Goal: Task Accomplishment & Management: Manage account settings

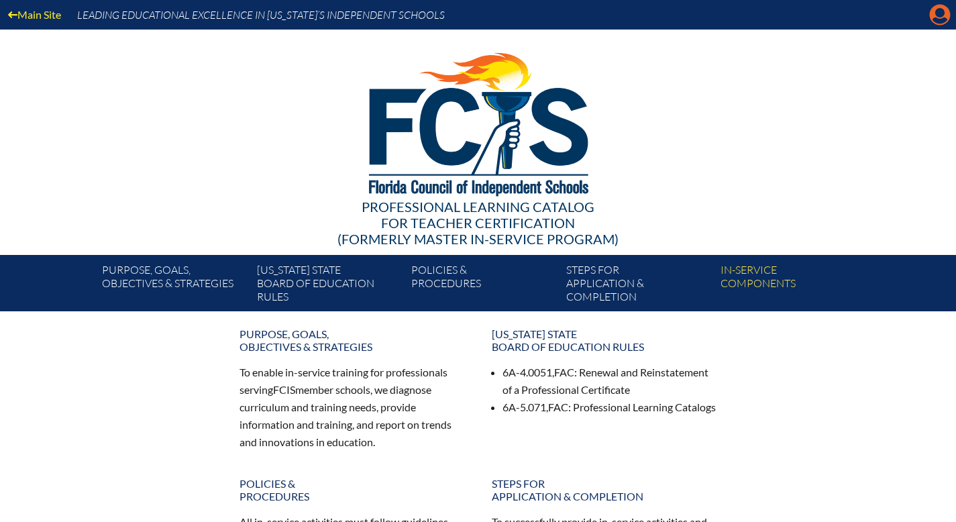
click at [941, 21] on icon at bounding box center [940, 15] width 21 height 21
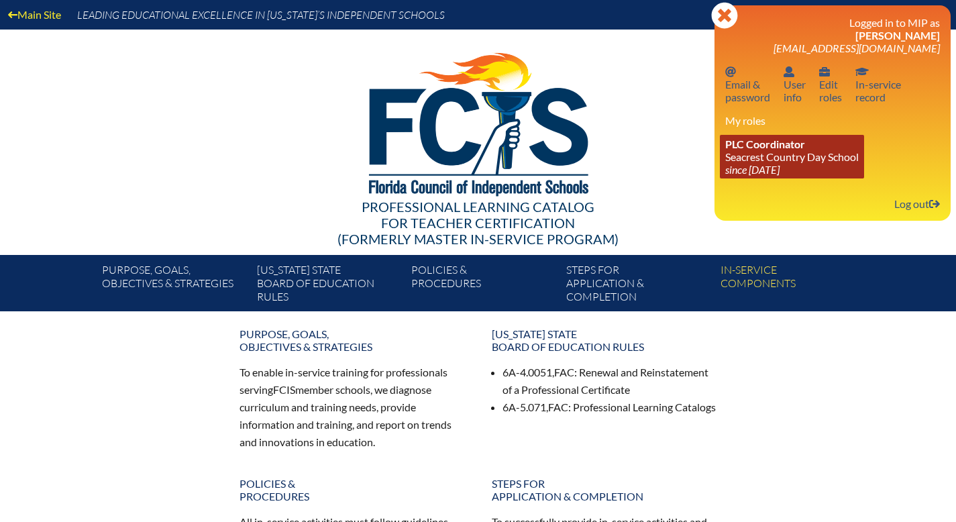
click at [736, 179] on link "PLC Coordinator Seacrest Country Day School since 2024 Jun 8" at bounding box center [792, 157] width 144 height 44
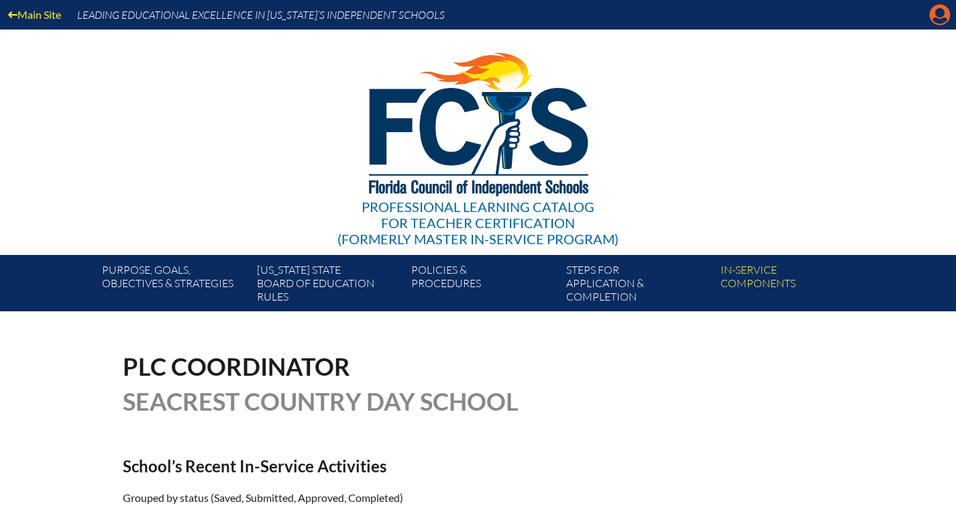
click at [939, 14] on icon "Manage account" at bounding box center [940, 14] width 21 height 21
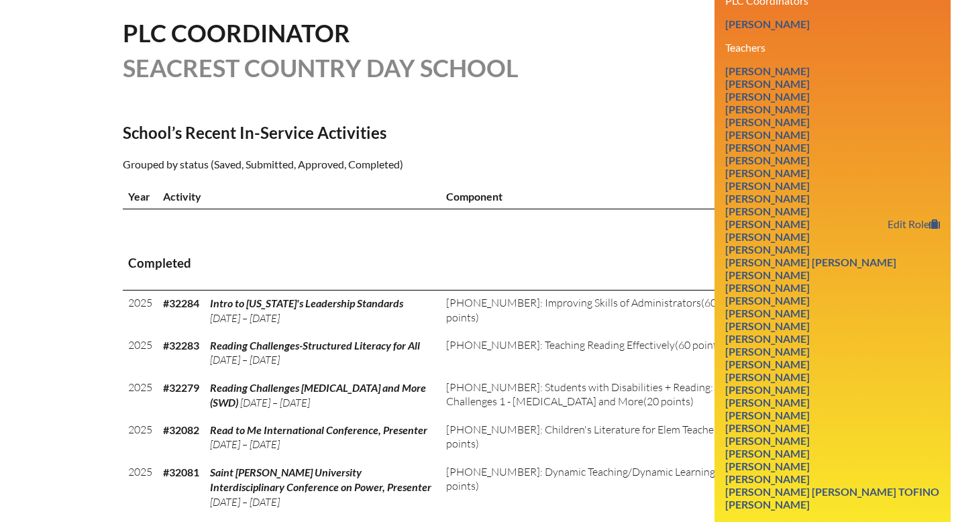
scroll to position [334, 0]
click at [732, 296] on link "[PERSON_NAME]" at bounding box center [767, 287] width 95 height 18
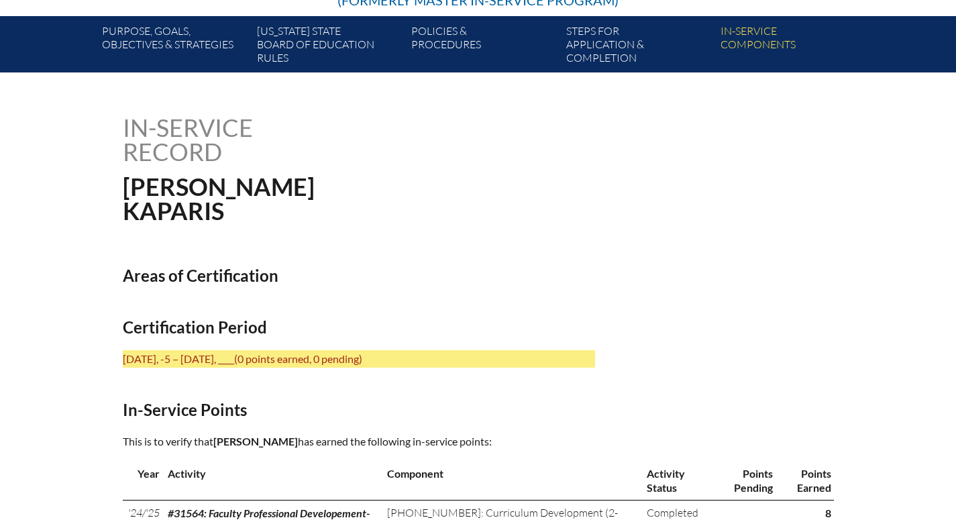
scroll to position [230, 0]
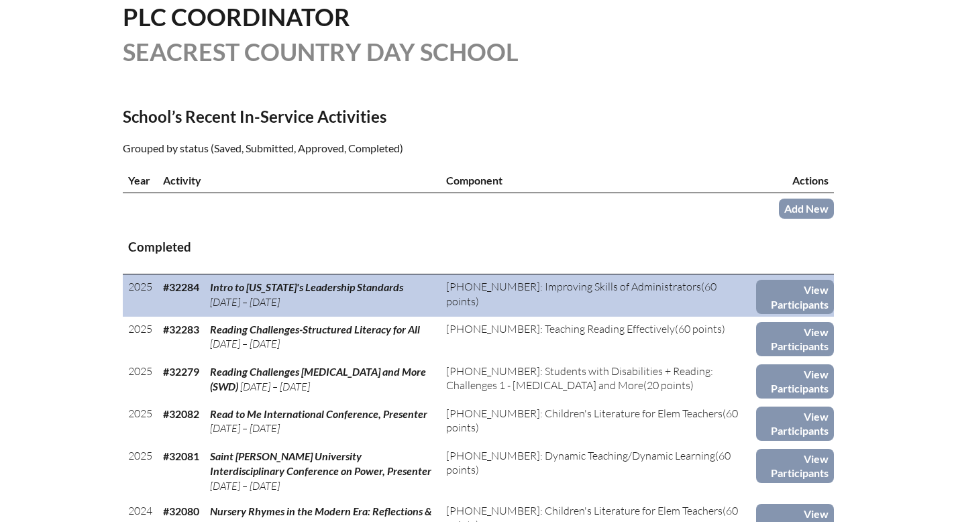
scroll to position [350, 0]
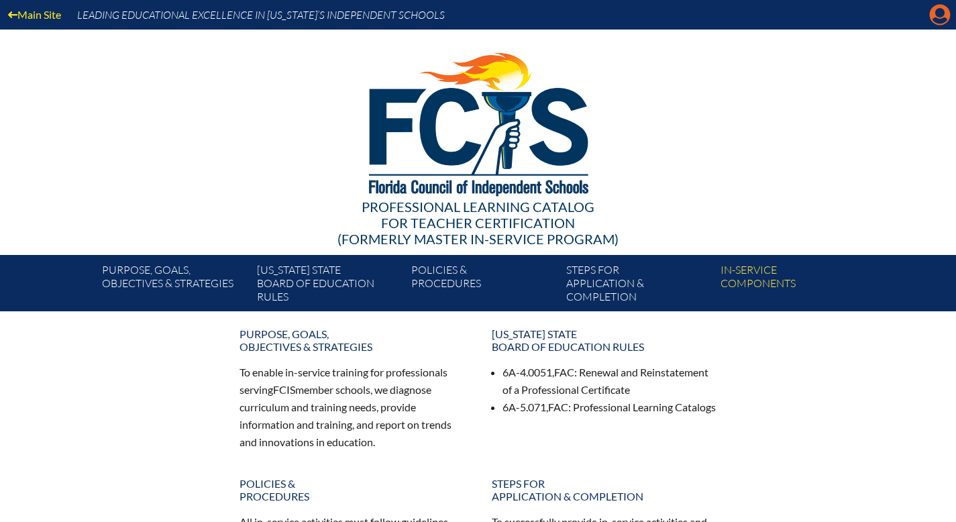
click at [934, 18] on icon "Manage account" at bounding box center [940, 14] width 21 height 21
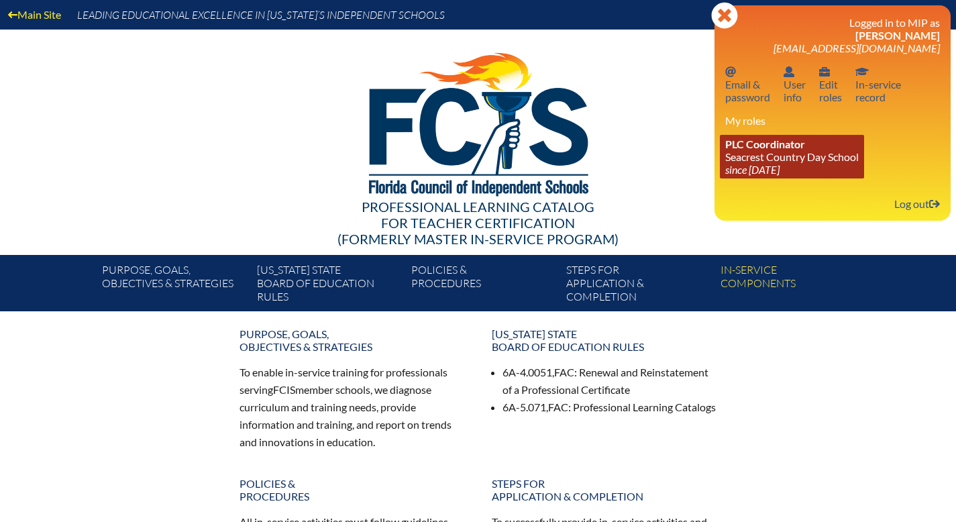
click at [726, 176] on icon "since [DATE]" at bounding box center [753, 169] width 54 height 13
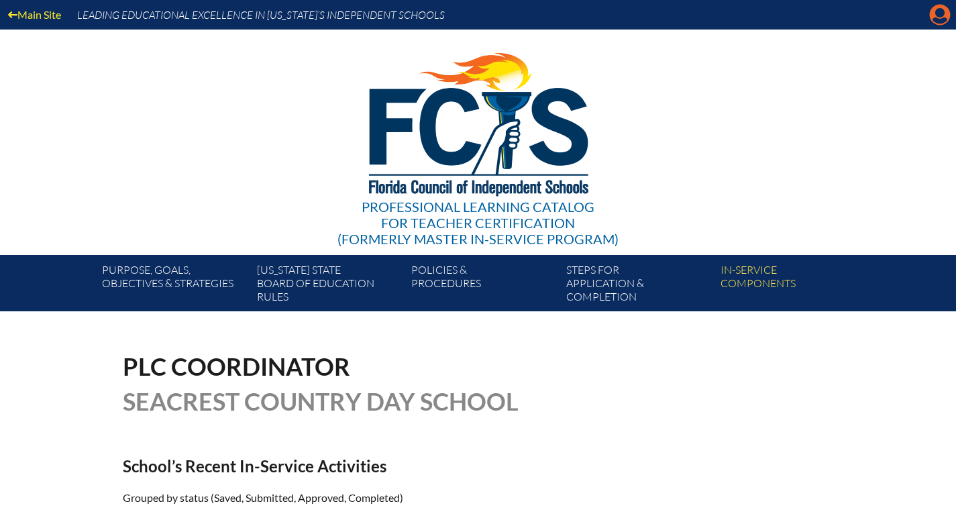
click at [936, 21] on icon "Manage account" at bounding box center [940, 14] width 21 height 21
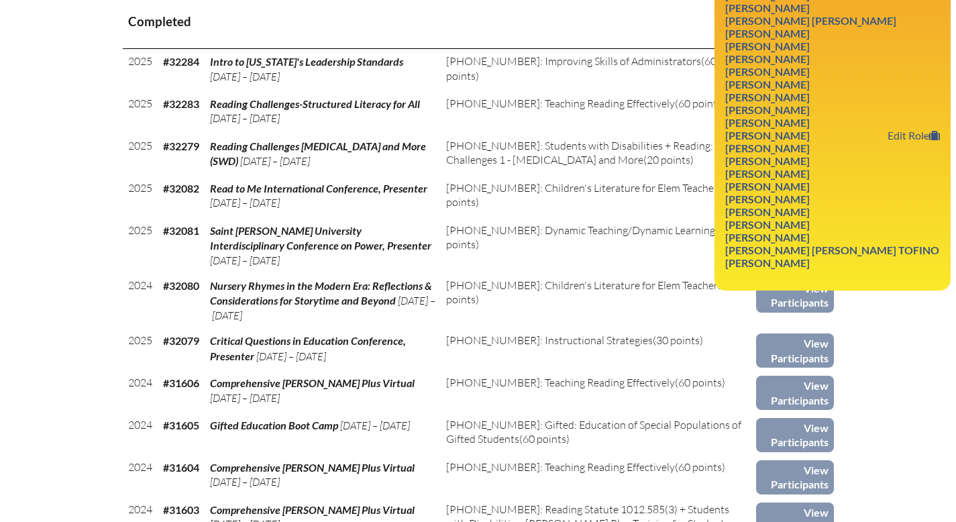
scroll to position [565, 0]
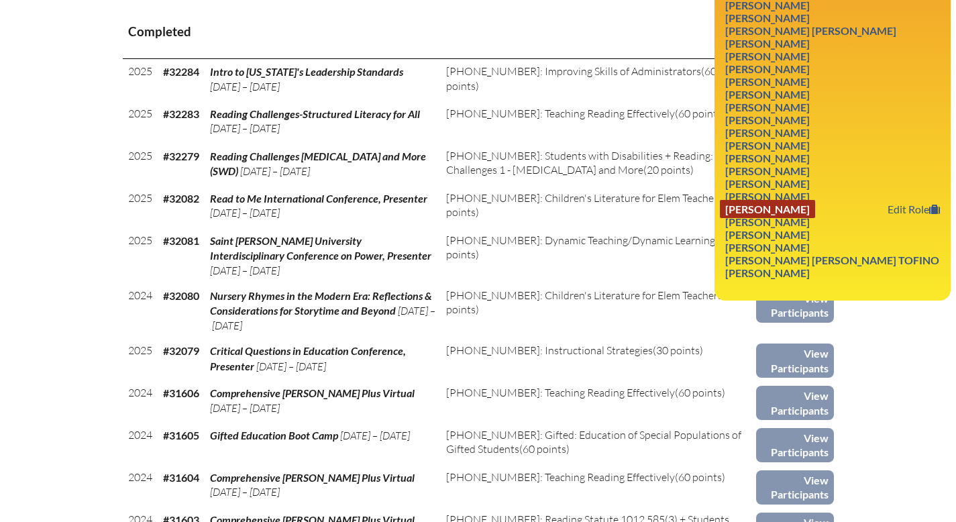
click at [746, 218] on link "[PERSON_NAME]" at bounding box center [767, 209] width 95 height 18
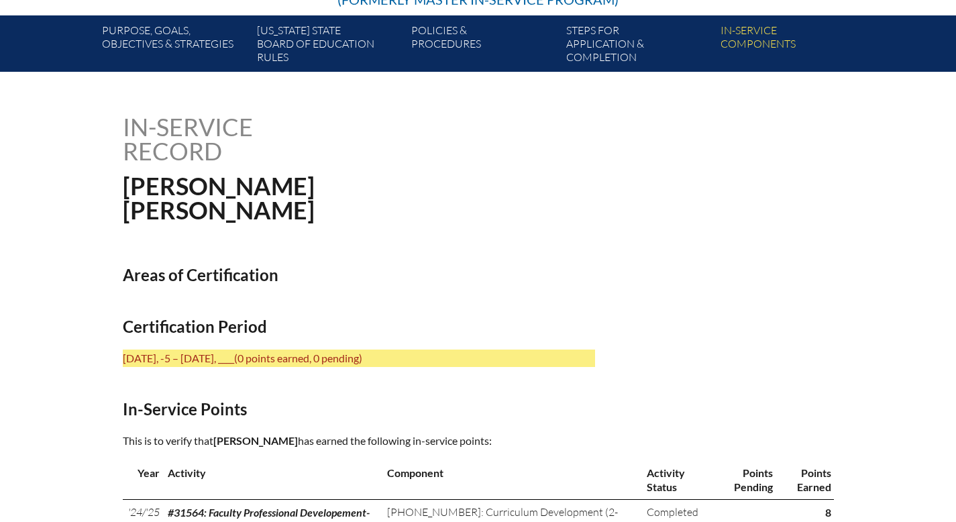
scroll to position [69, 0]
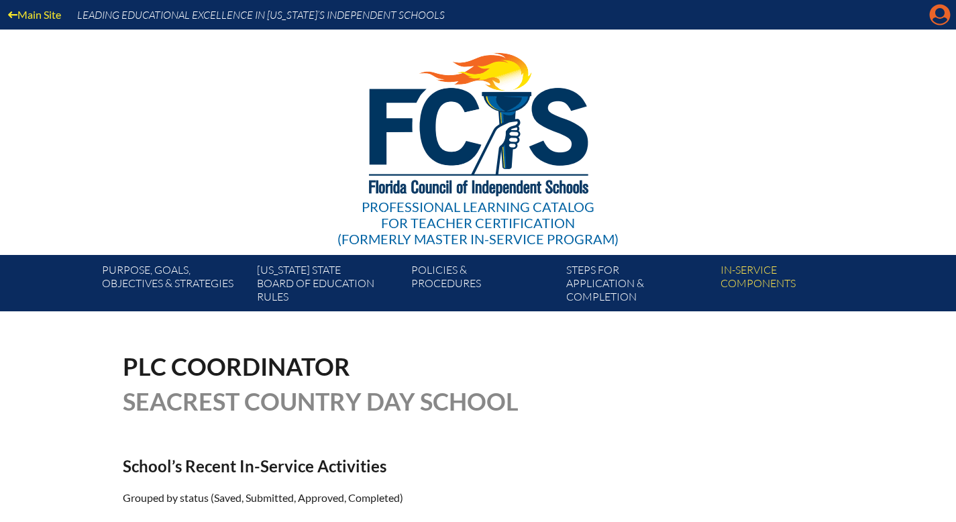
click at [934, 24] on icon "Manage account" at bounding box center [940, 14] width 21 height 21
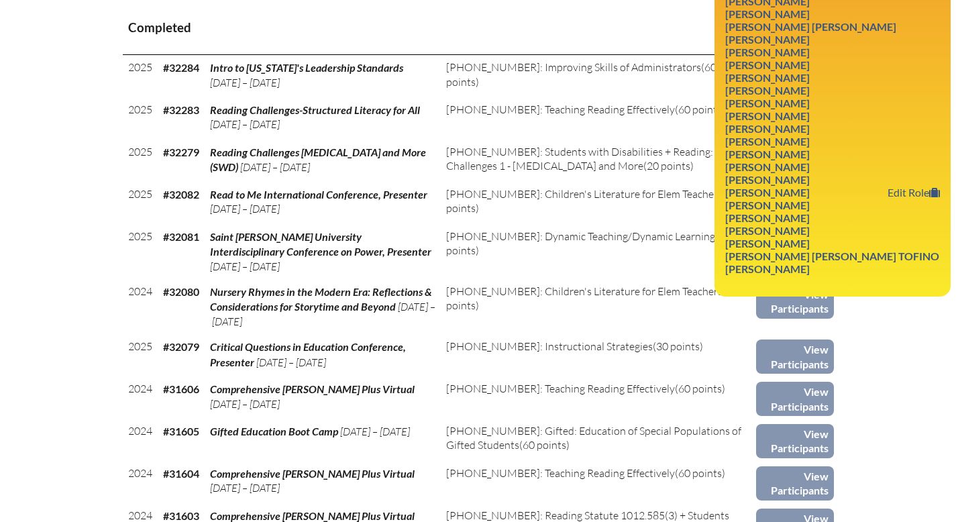
scroll to position [570, 0]
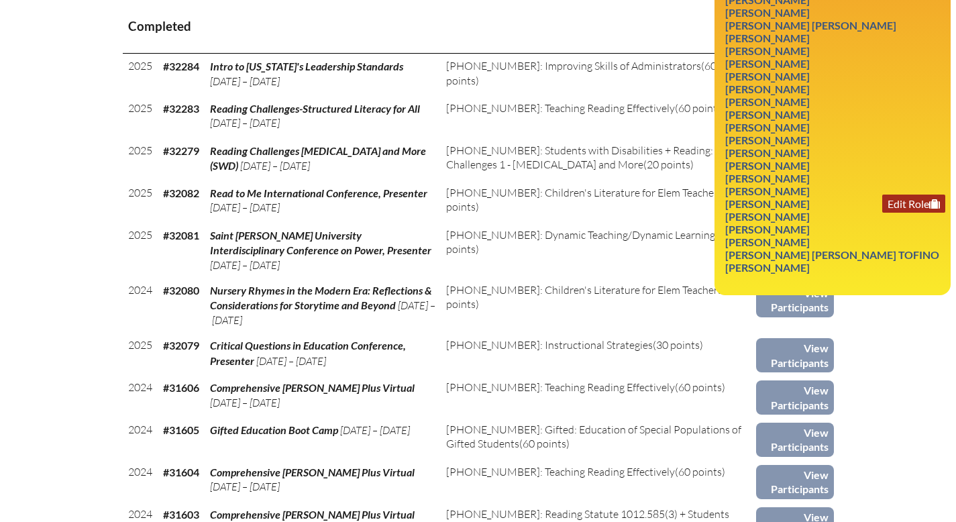
click at [885, 213] on link "Edit Role" at bounding box center [914, 204] width 63 height 18
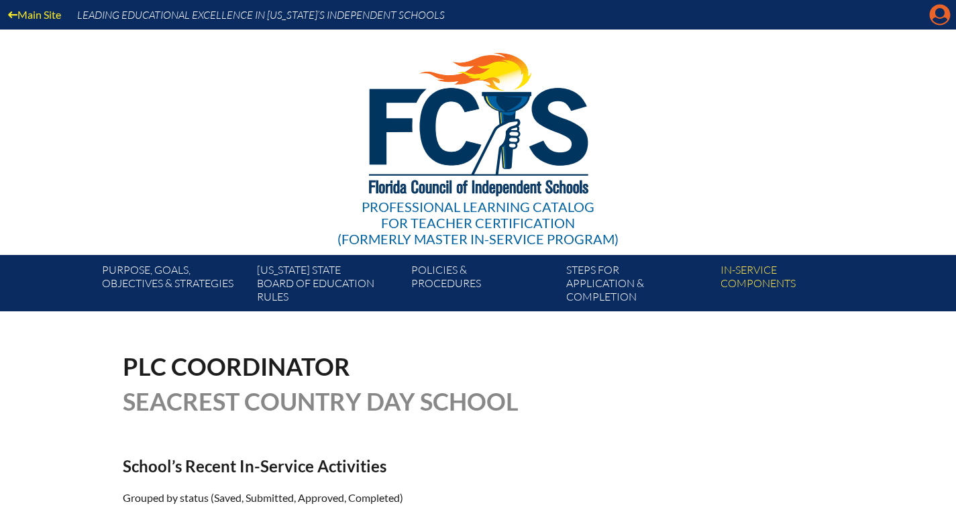
click at [933, 14] on icon "Manage account" at bounding box center [940, 14] width 21 height 21
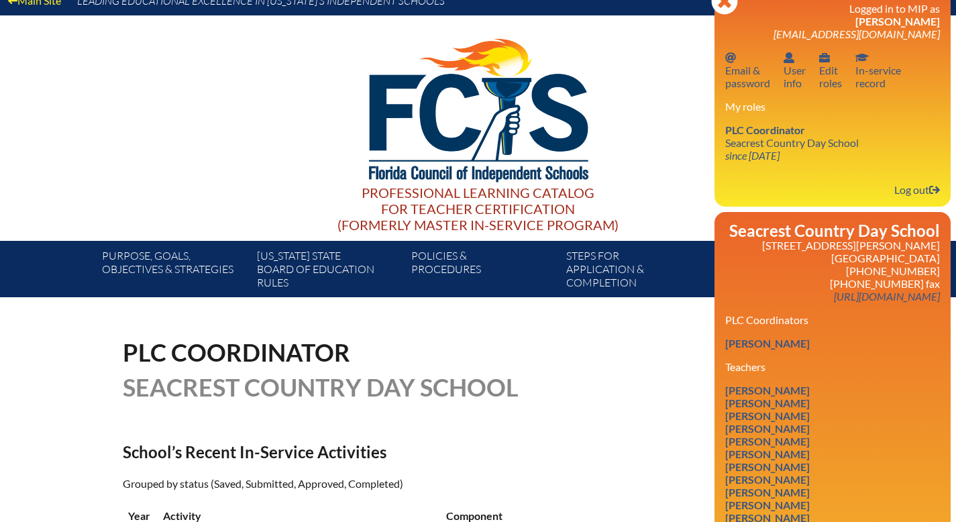
scroll to position [17, 0]
